Goal: Information Seeking & Learning: Learn about a topic

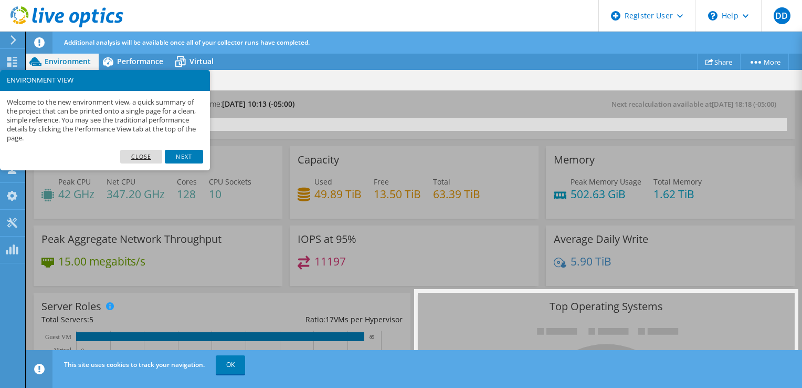
click at [137, 158] on link "Close" at bounding box center [141, 157] width 43 height 14
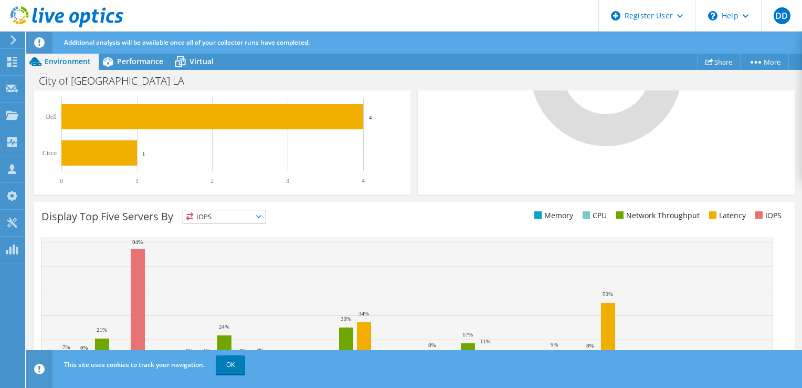
scroll to position [374, 0]
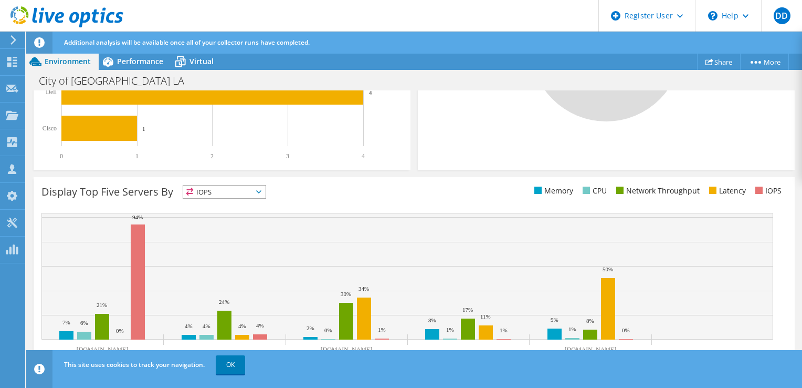
click at [243, 185] on div "IOPS IOPS" at bounding box center [225, 192] width 84 height 14
click at [239, 215] on li "Memory" at bounding box center [224, 220] width 82 height 15
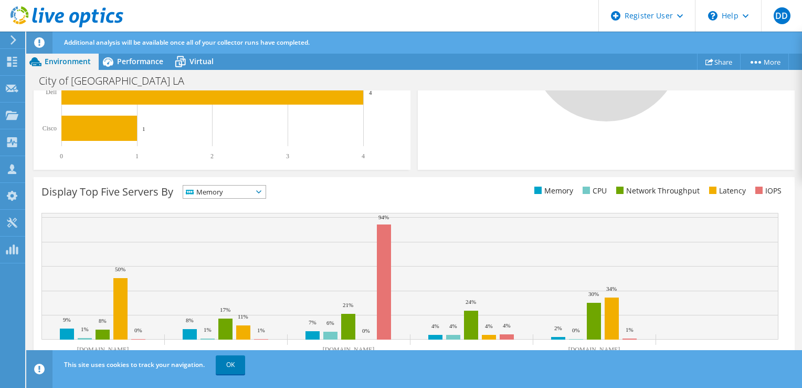
click at [247, 195] on span "Memory" at bounding box center [217, 191] width 69 height 13
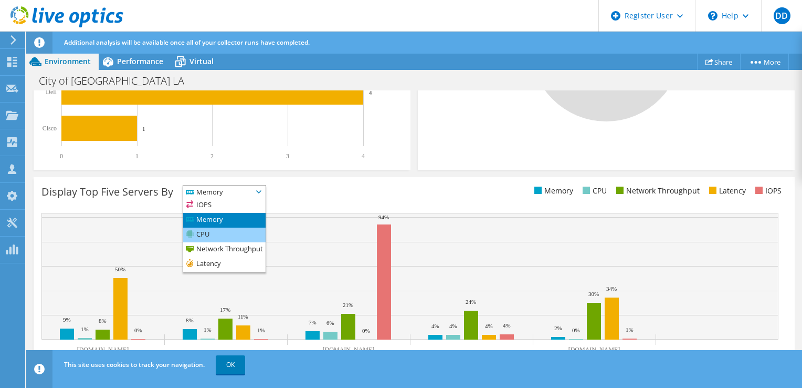
click at [233, 233] on li "CPU" at bounding box center [224, 234] width 82 height 15
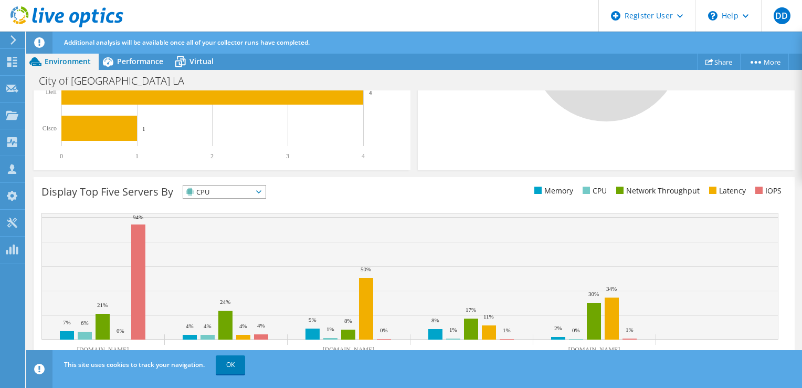
click at [242, 192] on span "CPU" at bounding box center [217, 191] width 69 height 13
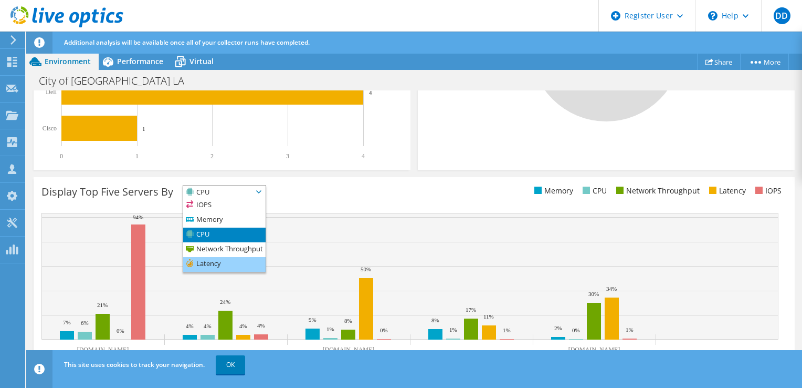
click at [253, 263] on li "Latency" at bounding box center [224, 264] width 82 height 15
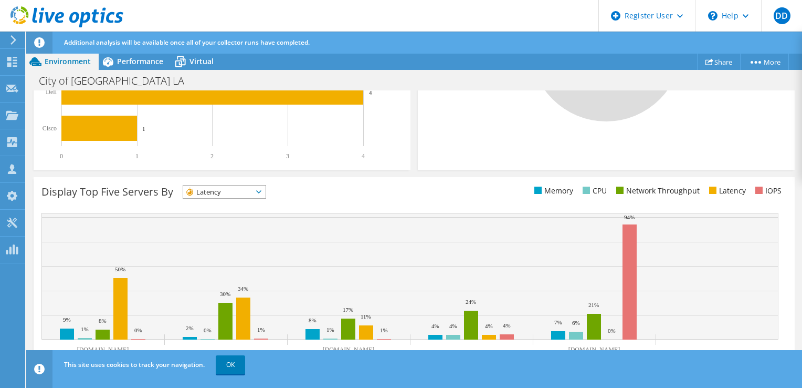
click at [424, 195] on ul "Memory CPU Network Throughput Latency IOPS" at bounding box center [600, 191] width 373 height 12
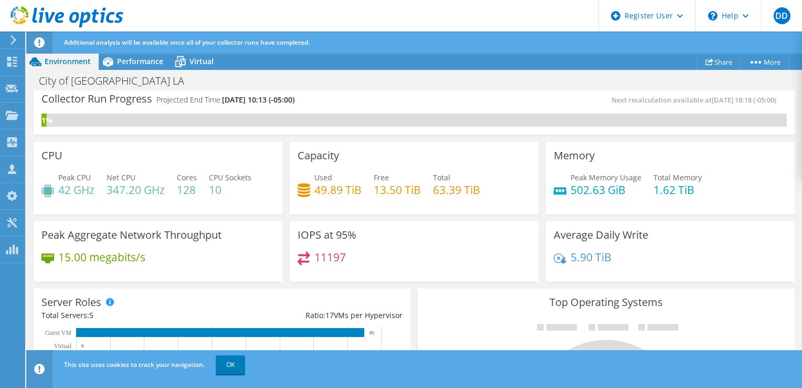
scroll to position [0, 0]
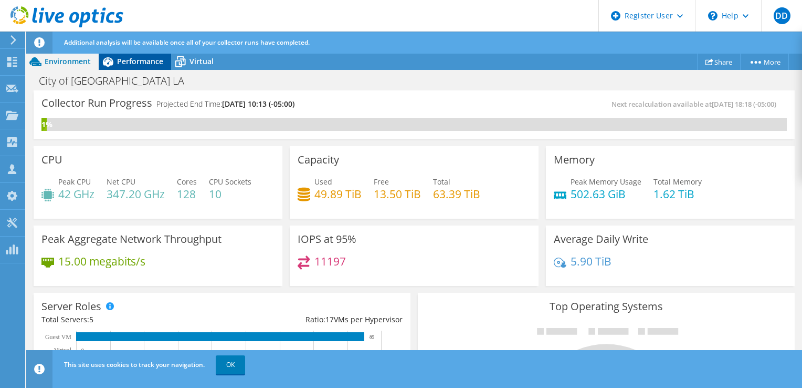
click at [134, 68] on div "Performance" at bounding box center [135, 61] width 72 height 17
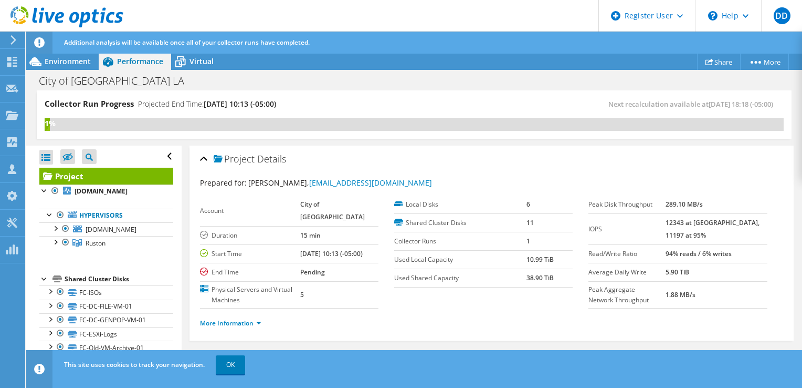
click at [195, 74] on div "City of [GEOGRAPHIC_DATA] LA Print" at bounding box center [414, 80] width 776 height 19
click at [197, 68] on div "Virtual" at bounding box center [196, 61] width 50 height 17
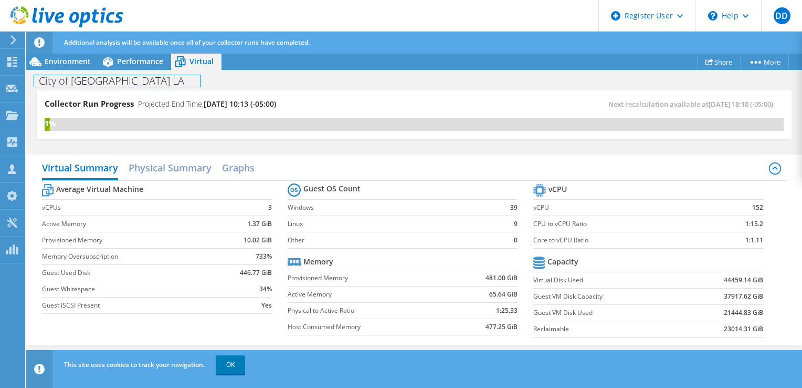
click at [140, 70] on div "City of [GEOGRAPHIC_DATA] LA Print" at bounding box center [414, 80] width 776 height 20
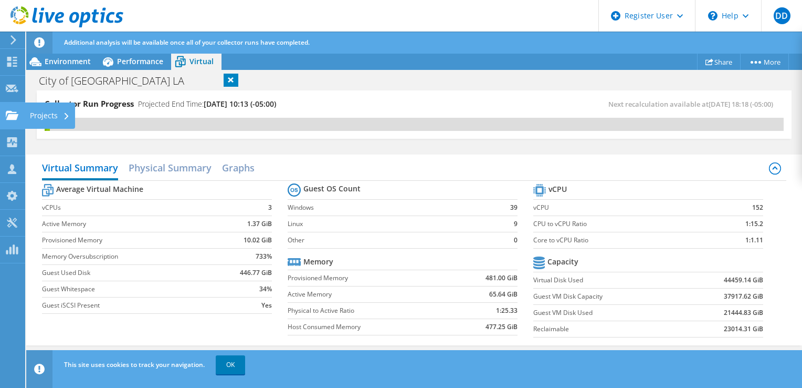
click at [13, 121] on div at bounding box center [12, 117] width 13 height 12
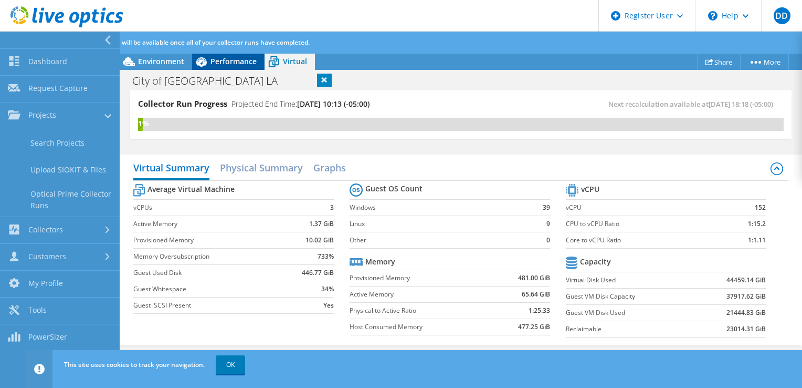
click at [225, 55] on div "Performance" at bounding box center [228, 61] width 72 height 17
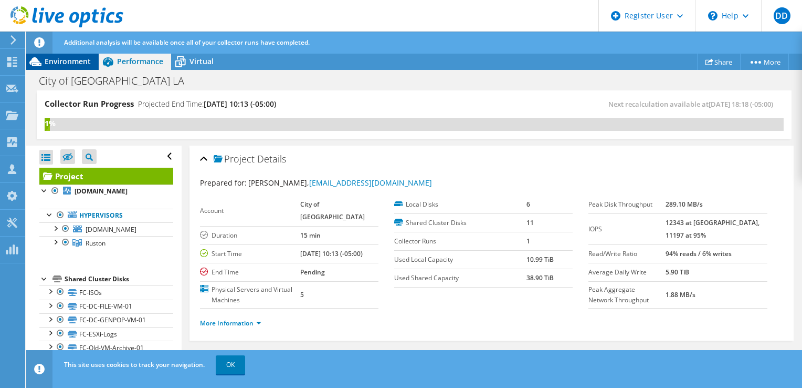
click at [88, 65] on span "Environment" at bounding box center [68, 61] width 46 height 10
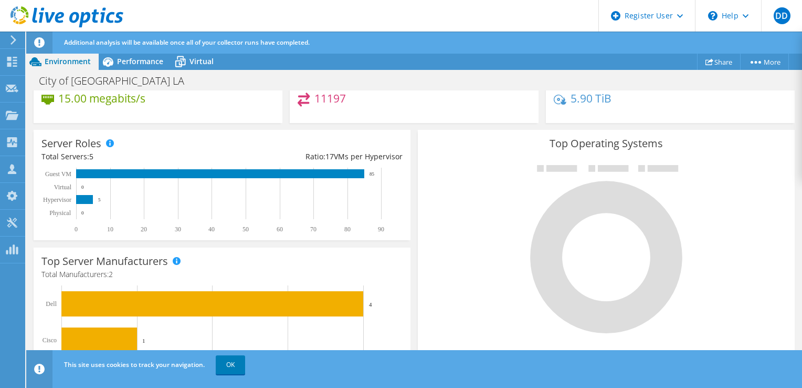
scroll to position [191, 0]
